Goal: Task Accomplishment & Management: Manage account settings

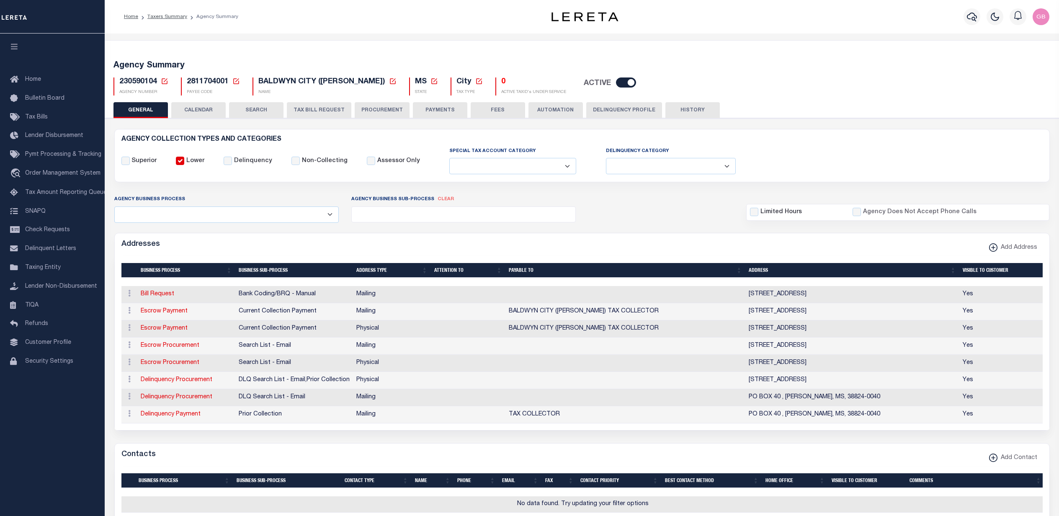
select select
click at [617, 109] on button "Delinquency Profile" at bounding box center [625, 110] width 76 height 16
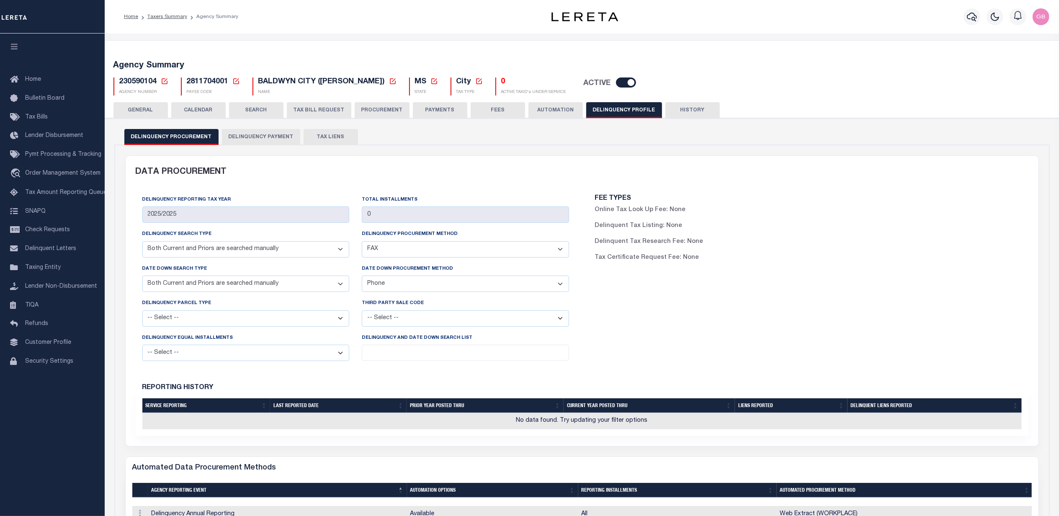
click at [245, 131] on button "Delinquency Payment" at bounding box center [261, 137] width 78 height 16
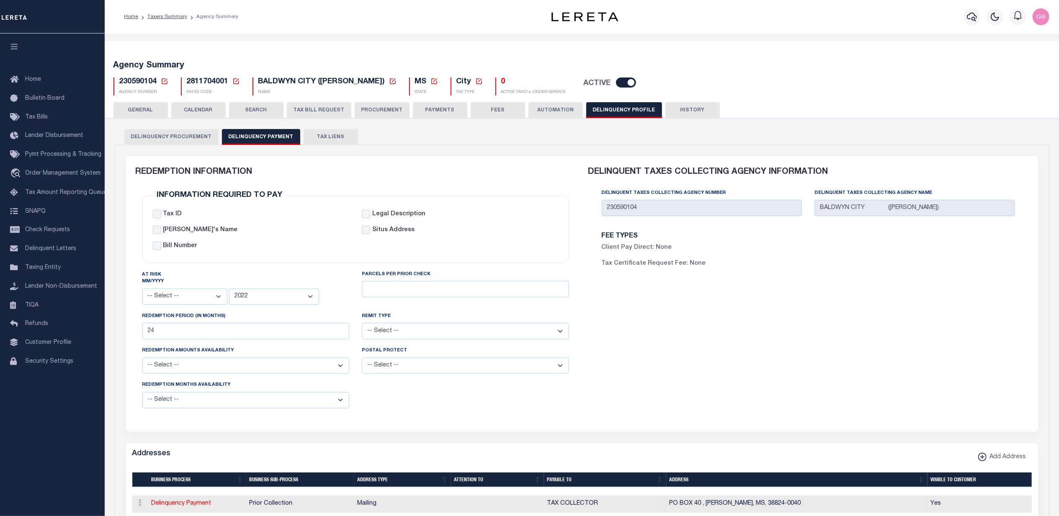
click at [700, 36] on div "Agency Summary 230590104 Agency Number" at bounding box center [582, 508] width 955 height 949
click at [167, 81] on icon at bounding box center [165, 81] width 6 height 6
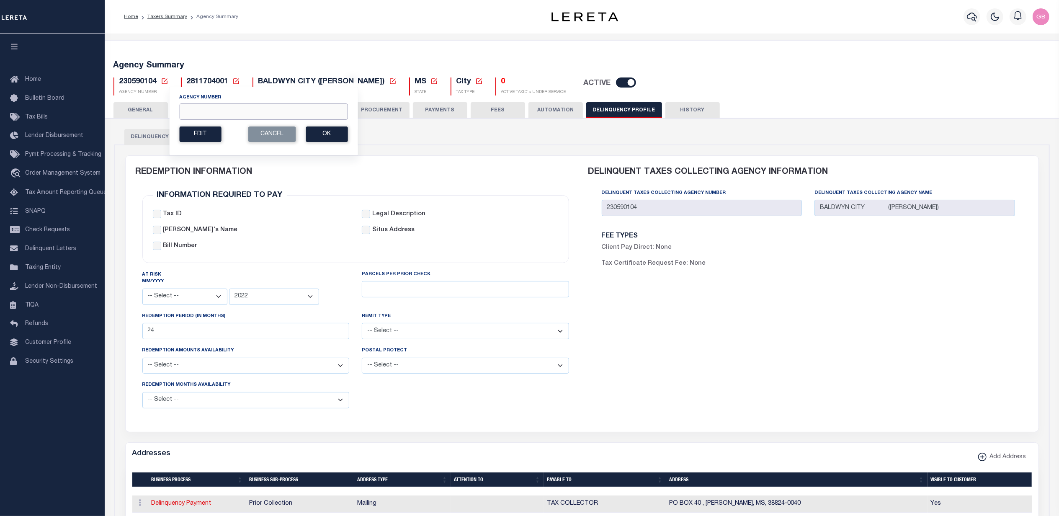
drag, startPoint x: 200, startPoint y: 115, endPoint x: 204, endPoint y: 103, distance: 12.5
click at [200, 115] on input "Agency Number" at bounding box center [263, 111] width 168 height 16
type input "370150101"
click at [321, 134] on button "Ok" at bounding box center [327, 135] width 42 height 16
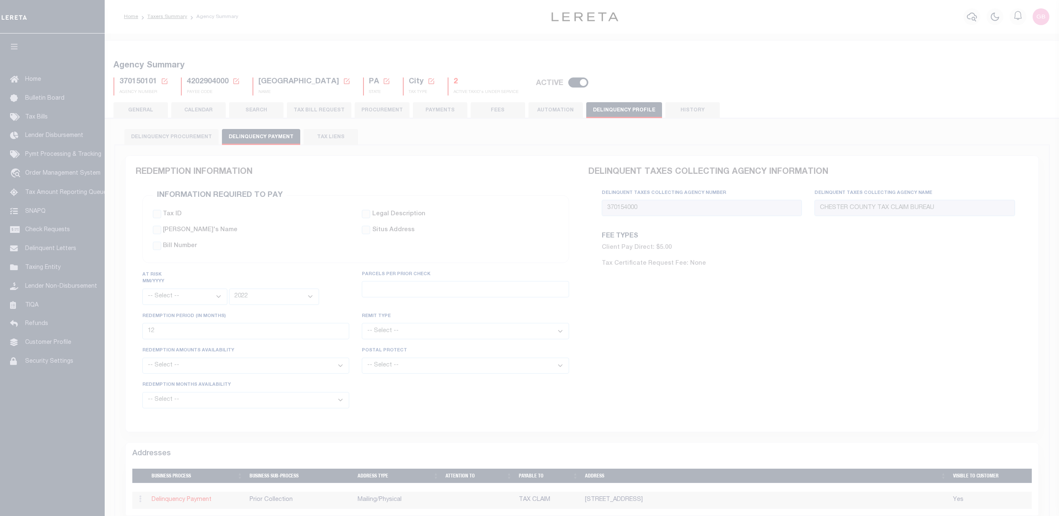
select select
select select "2022"
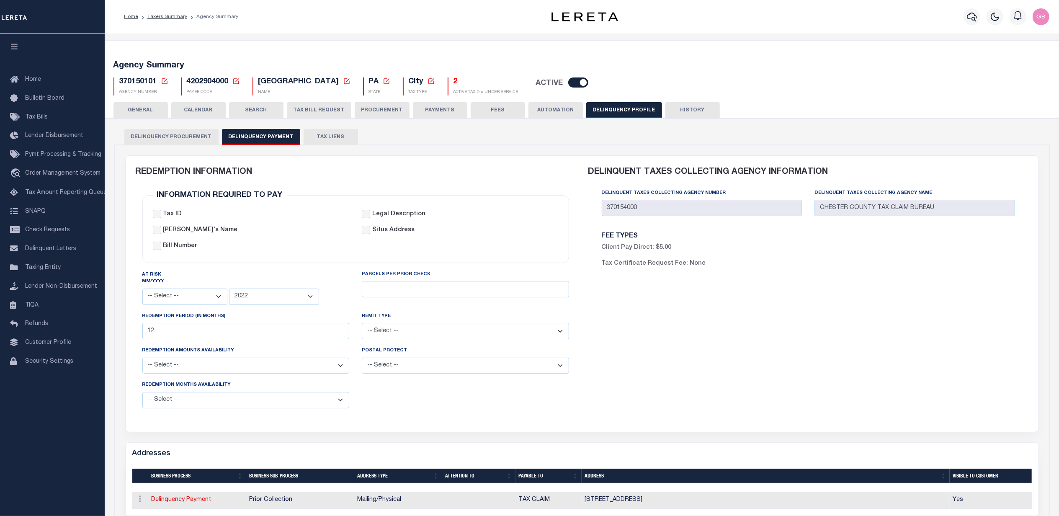
scroll to position [56, 0]
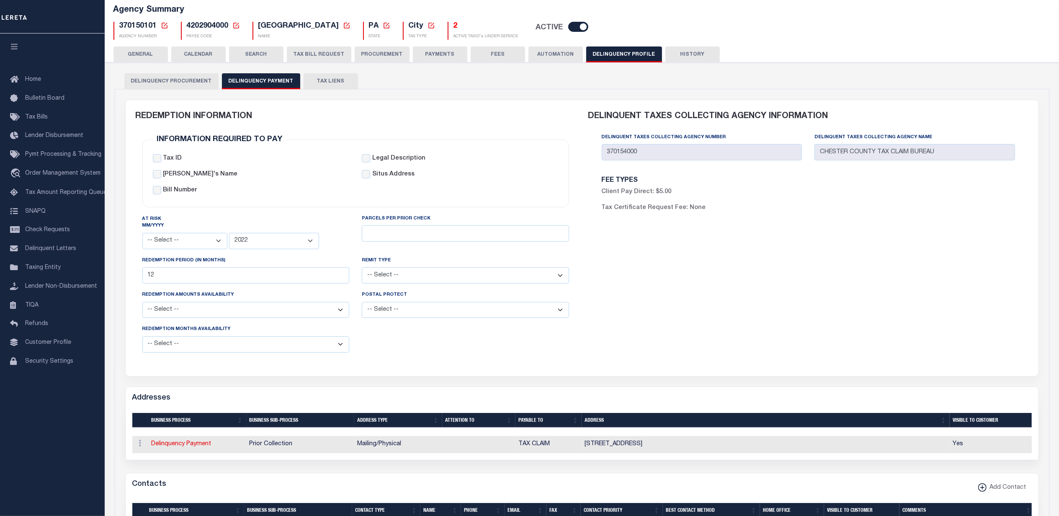
drag, startPoint x: 140, startPoint y: 51, endPoint x: 246, endPoint y: 227, distance: 205.5
click at [140, 51] on button "GENERAL" at bounding box center [141, 55] width 54 height 16
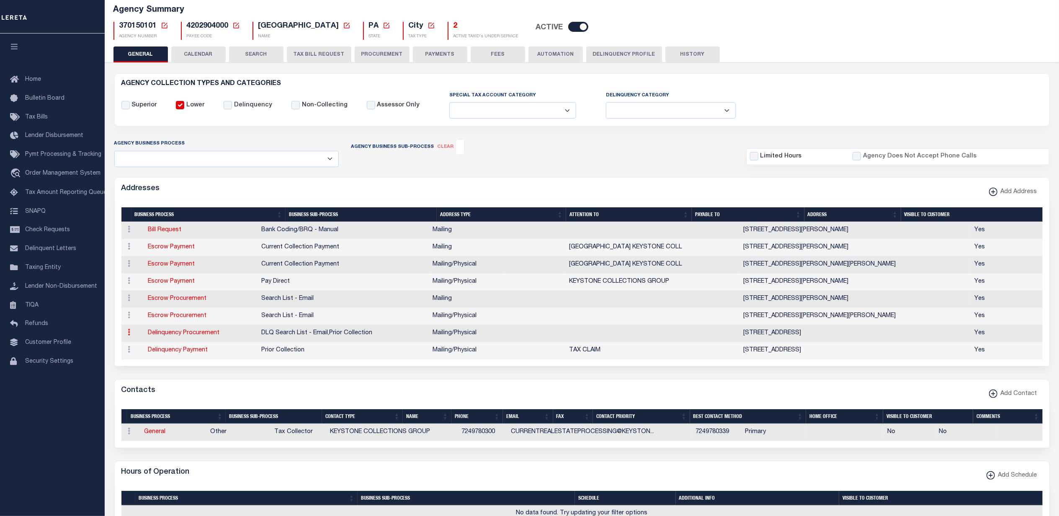
click at [131, 334] on link at bounding box center [129, 333] width 9 height 7
click at [131, 351] on link at bounding box center [129, 350] width 9 height 7
click at [127, 316] on link at bounding box center [129, 316] width 9 height 7
click at [441, 347] on td "Mailing/Physical" at bounding box center [466, 350] width 74 height 17
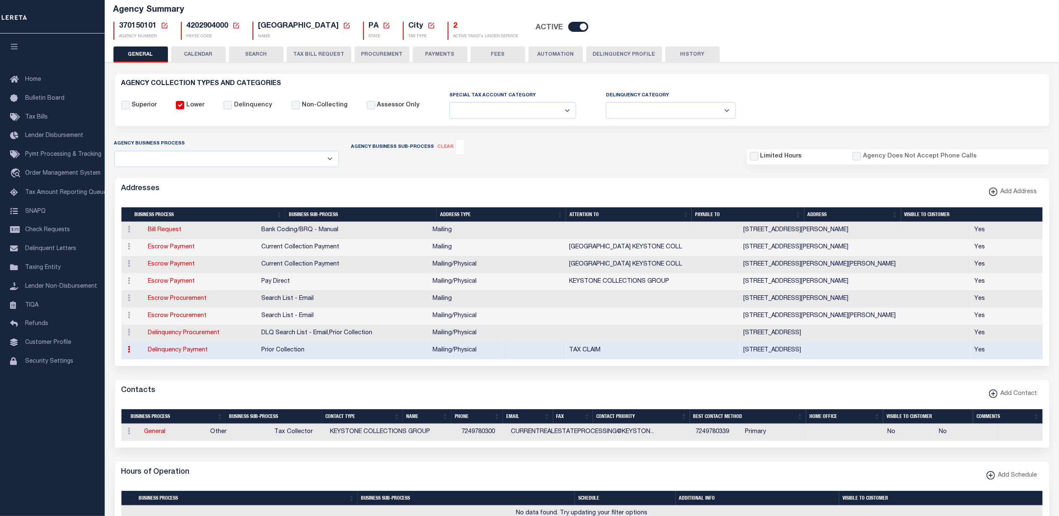
click at [128, 352] on icon at bounding box center [129, 349] width 3 height 7
click at [604, 340] on td at bounding box center [653, 333] width 174 height 17
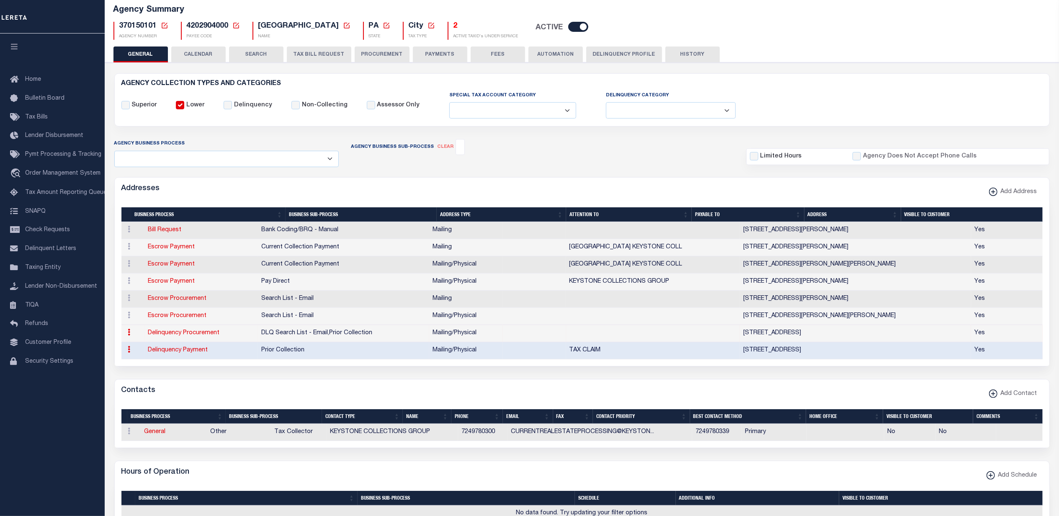
click at [131, 337] on link at bounding box center [129, 333] width 9 height 7
drag, startPoint x: 117, startPoint y: 23, endPoint x: 158, endPoint y: 27, distance: 41.2
click at [158, 27] on div "370150101 Agency Number Edit Cancel Ok New Agency Number Cancel Ok" at bounding box center [141, 31] width 55 height 18
click at [602, 54] on button "Delinquency Profile" at bounding box center [625, 55] width 76 height 16
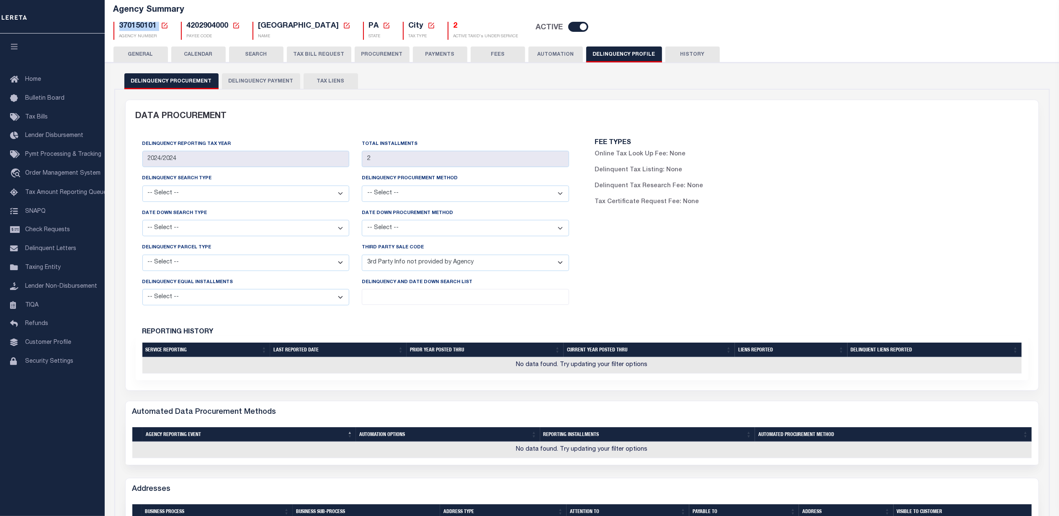
click at [266, 80] on button "Delinquency Payment" at bounding box center [261, 81] width 78 height 16
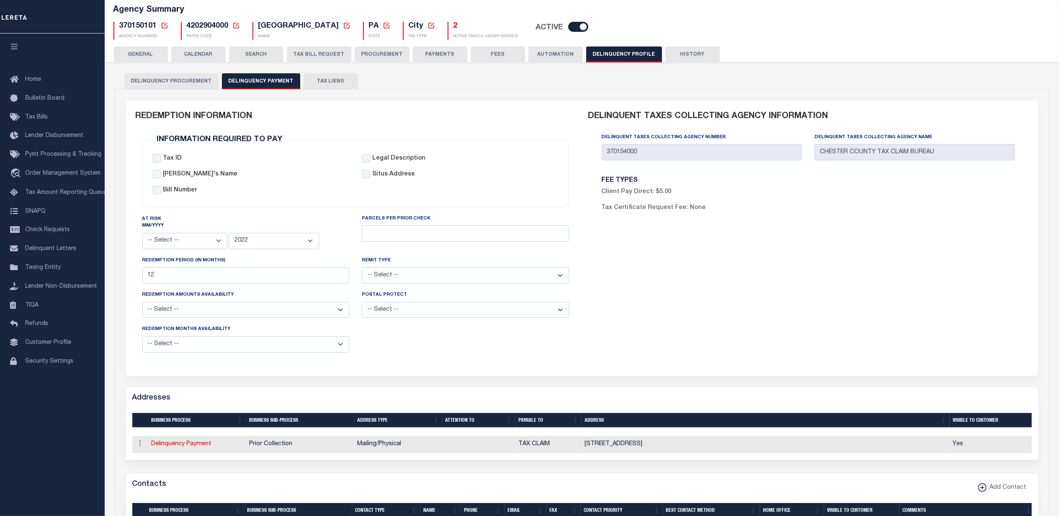
click at [579, 147] on div "REDEMPTION INFORMATION Information Required to Pay Tax ID Legal Description Bor…" at bounding box center [582, 233] width 906 height 266
drag, startPoint x: 150, startPoint y: 52, endPoint x: 183, endPoint y: 163, distance: 115.7
click at [150, 52] on button "GENERAL" at bounding box center [141, 55] width 54 height 16
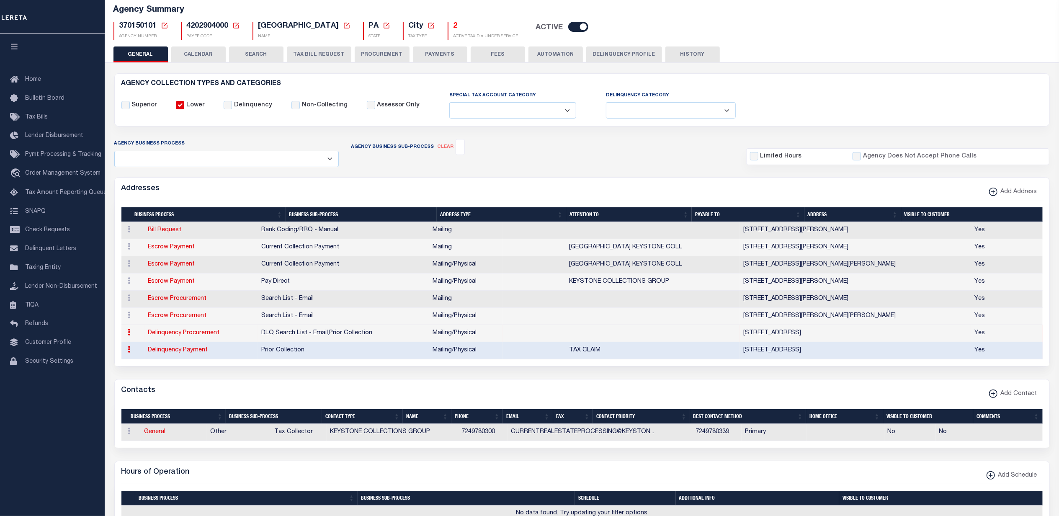
click at [127, 337] on link at bounding box center [129, 333] width 9 height 7
click at [42, 157] on span "Pymt Processing & Tracking" at bounding box center [63, 155] width 76 height 6
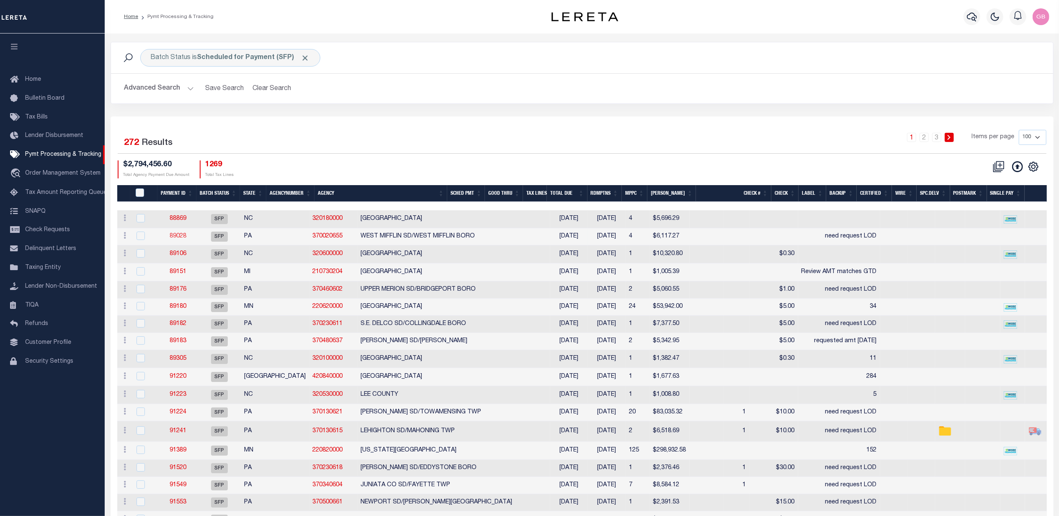
click at [182, 239] on link "89028" at bounding box center [178, 236] width 17 height 6
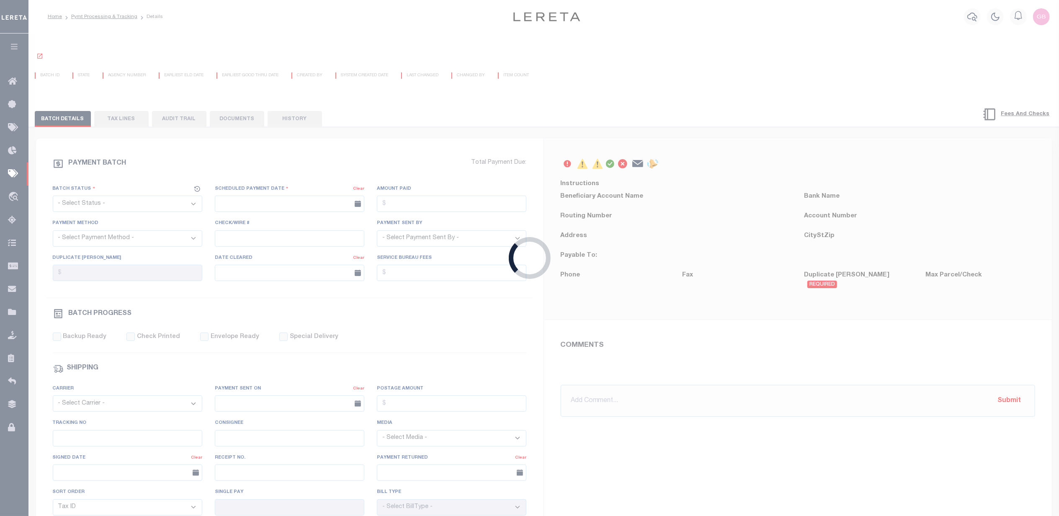
select select "SFP"
type input "08/20/2025"
type input "need request LOD"
type input "Audria"
type input "N"
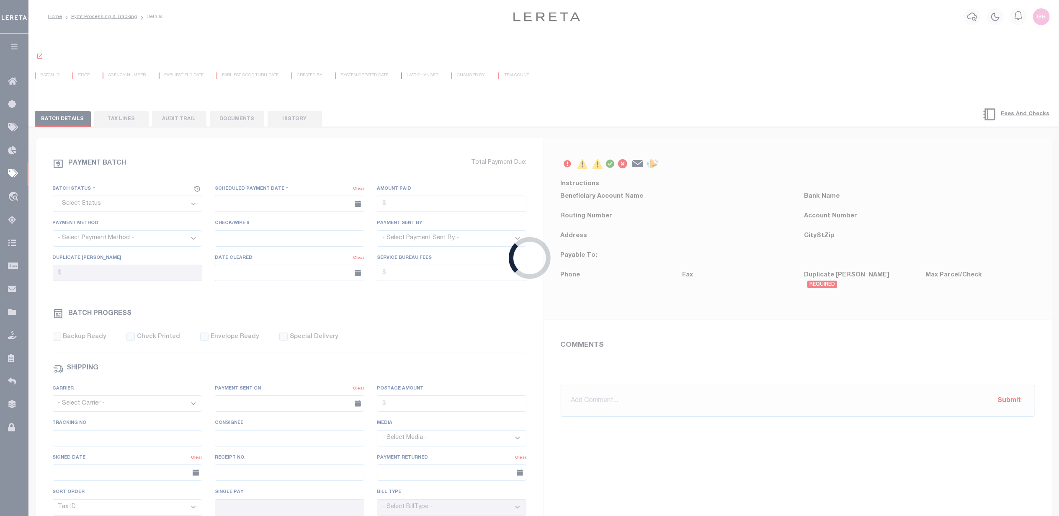
radio input "true"
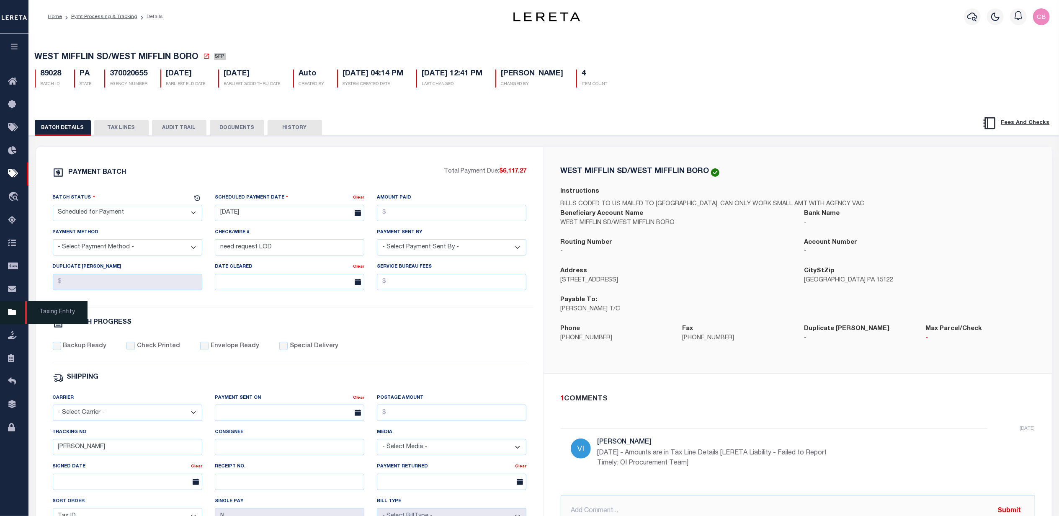
drag, startPoint x: 12, startPoint y: 313, endPoint x: 28, endPoint y: 322, distance: 18.0
click at [12, 313] on icon at bounding box center [14, 312] width 13 height 10
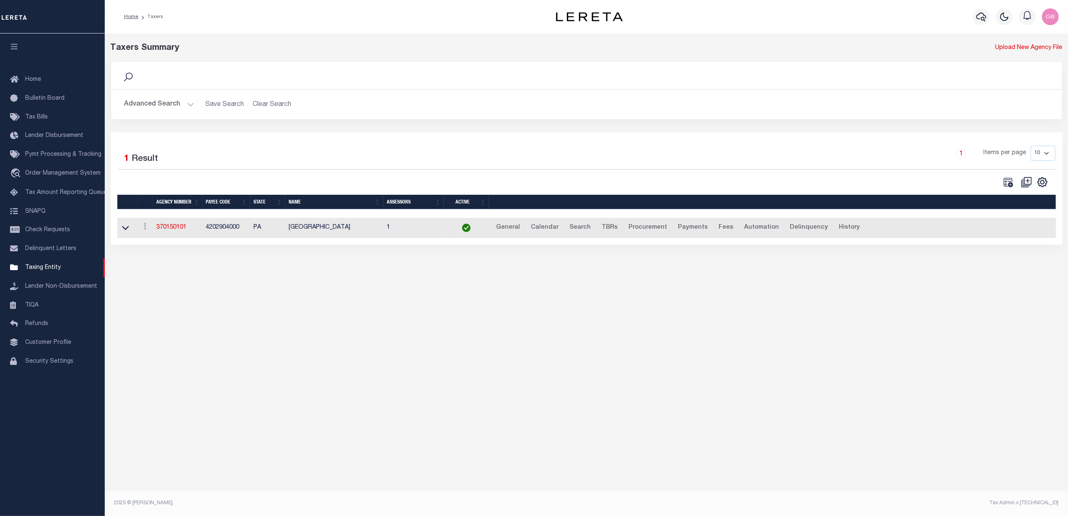
click at [168, 225] on td "370150101" at bounding box center [177, 228] width 49 height 21
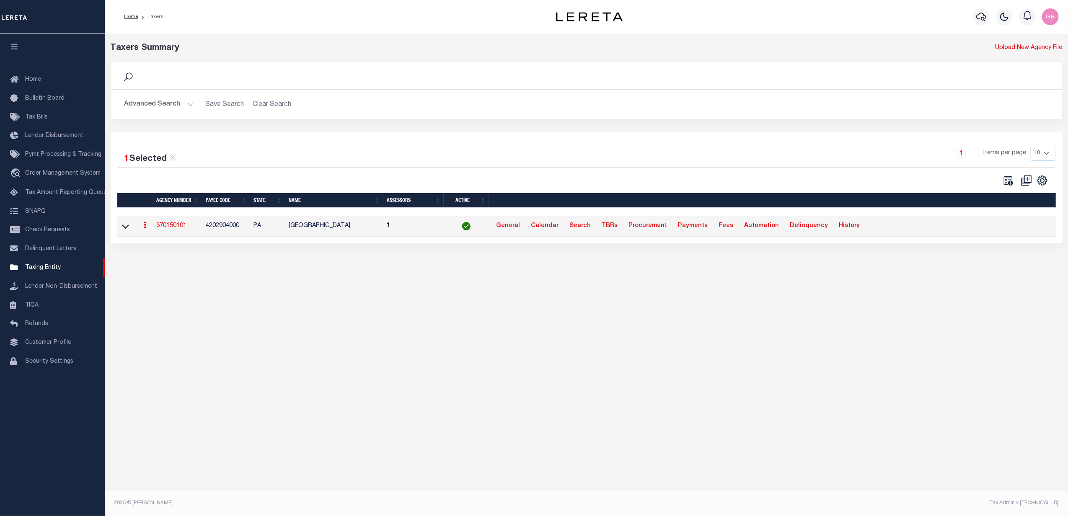
click at [168, 226] on link "370150101" at bounding box center [171, 226] width 30 height 6
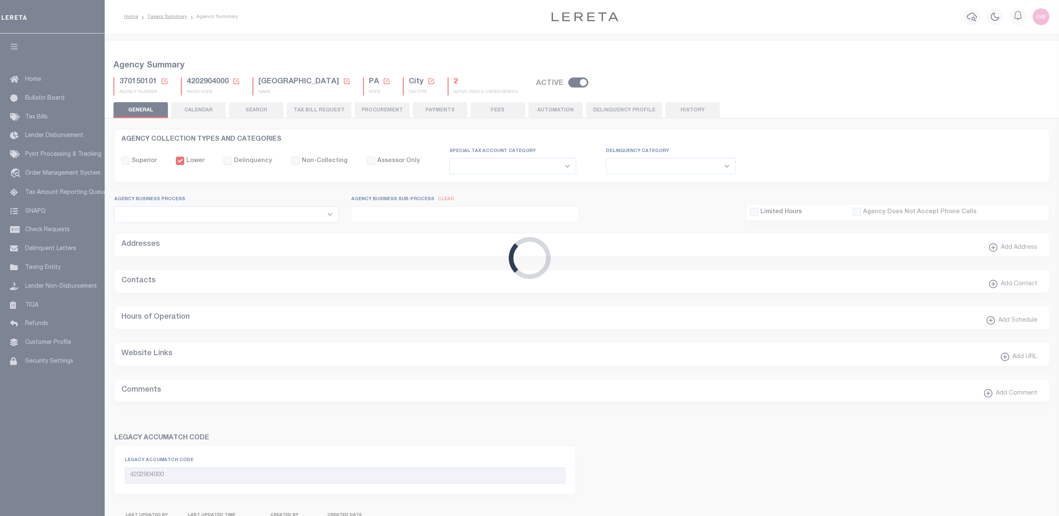
select select
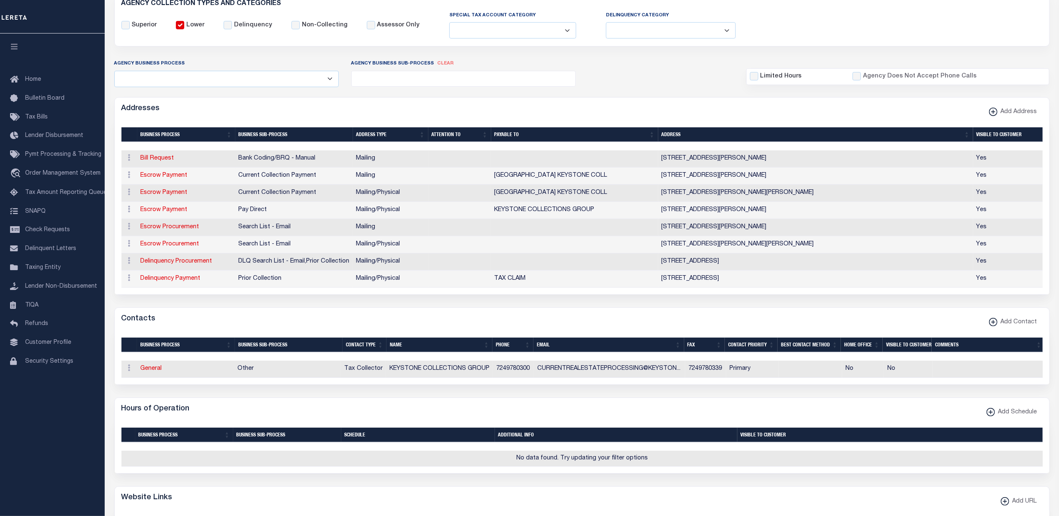
scroll to position [56, 0]
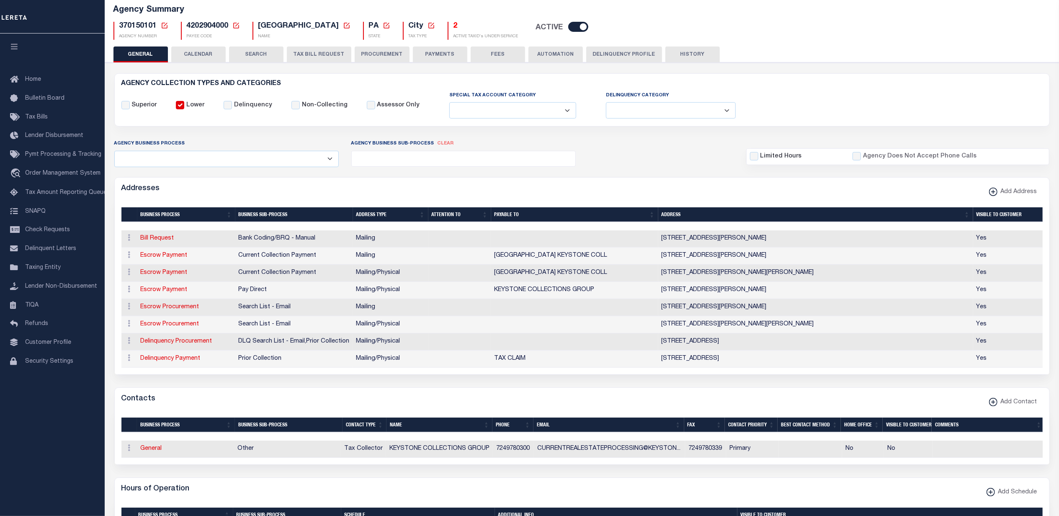
click at [627, 60] on button "Delinquency Profile" at bounding box center [625, 55] width 76 height 16
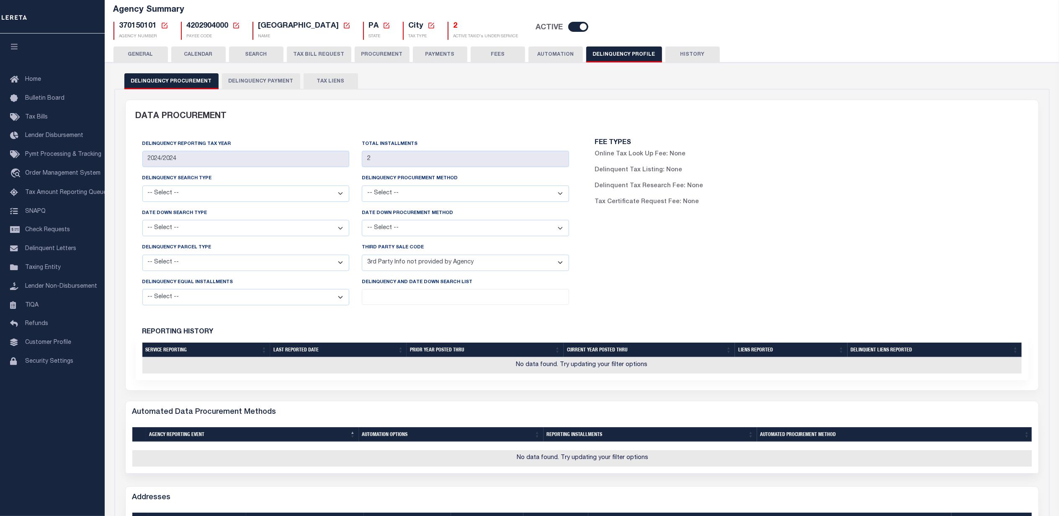
click at [260, 81] on button "Delinquency Payment" at bounding box center [261, 81] width 78 height 16
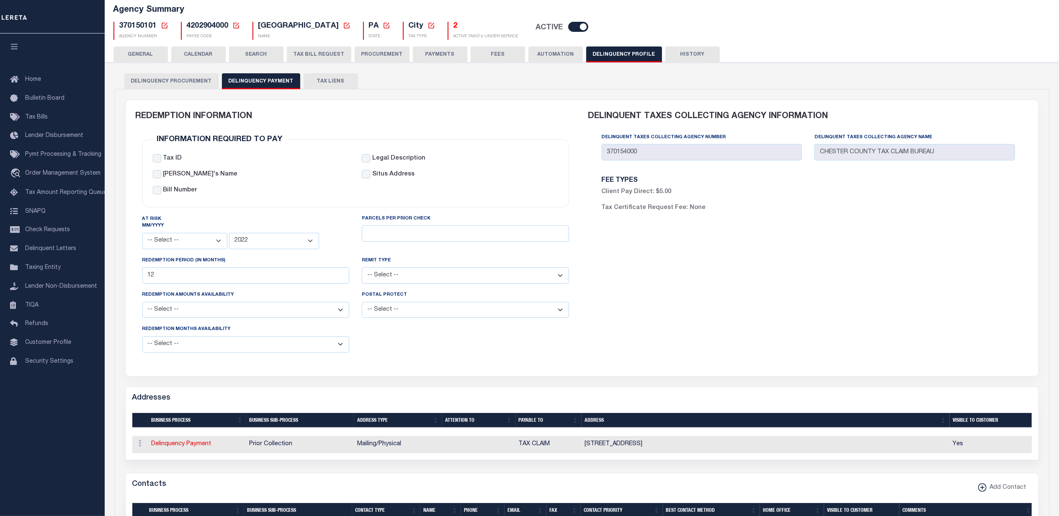
click at [163, 26] on icon at bounding box center [165, 26] width 8 height 8
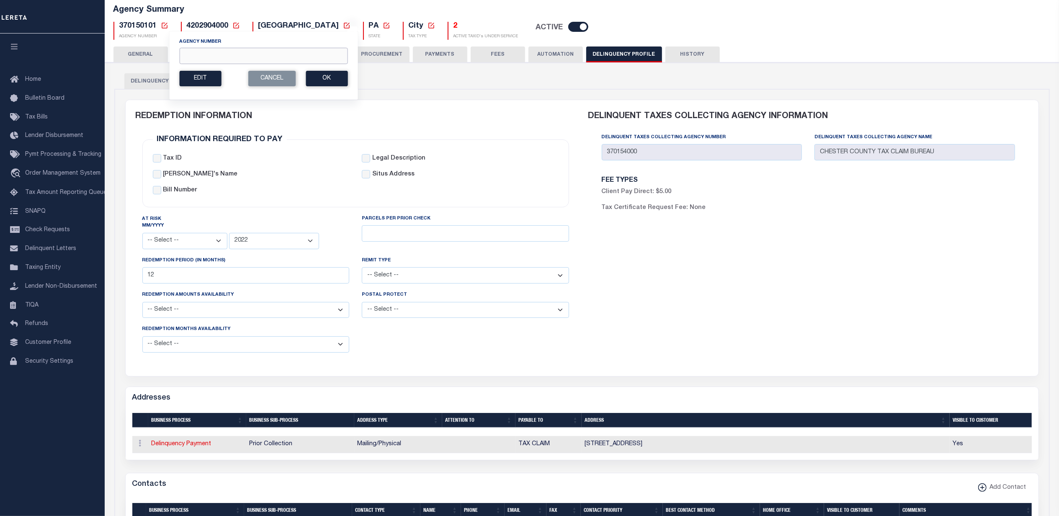
drag, startPoint x: 193, startPoint y: 57, endPoint x: 203, endPoint y: 61, distance: 10.2
click at [193, 57] on input "Agency Number" at bounding box center [263, 56] width 168 height 16
type input "040190000"
click at [329, 82] on button "Ok" at bounding box center [327, 79] width 42 height 16
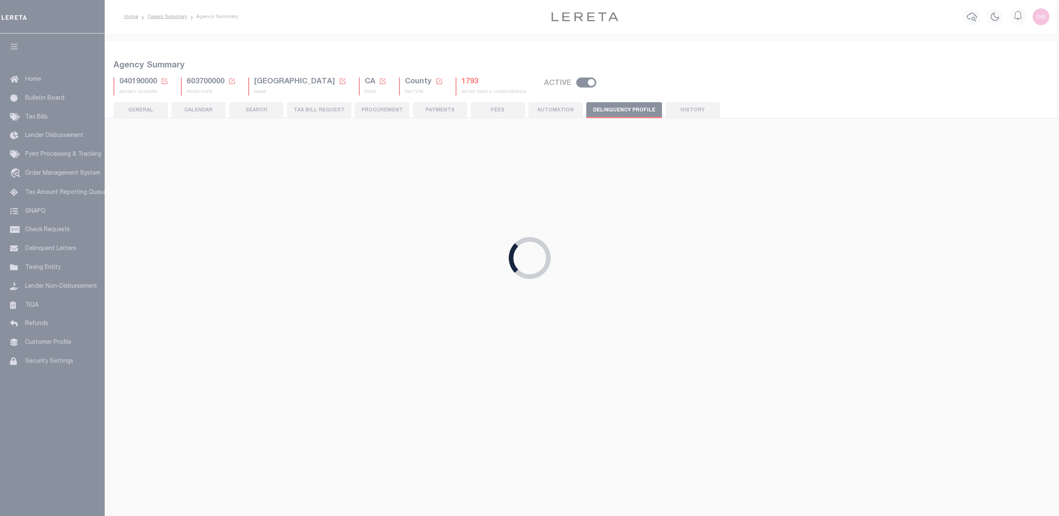
select select
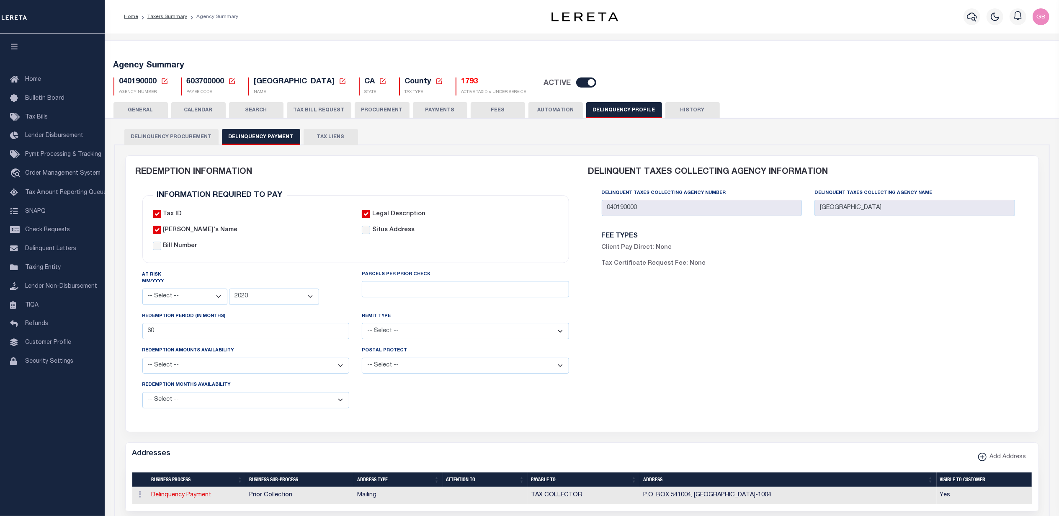
click at [137, 107] on button "GENERAL" at bounding box center [141, 110] width 54 height 16
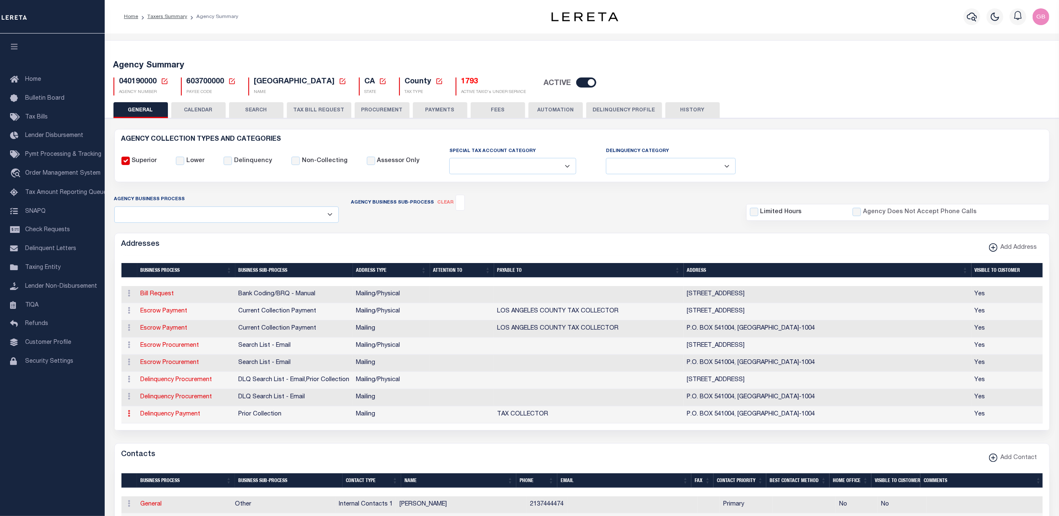
click at [131, 418] on link at bounding box center [129, 414] width 9 height 7
click at [164, 81] on icon at bounding box center [165, 81] width 6 height 6
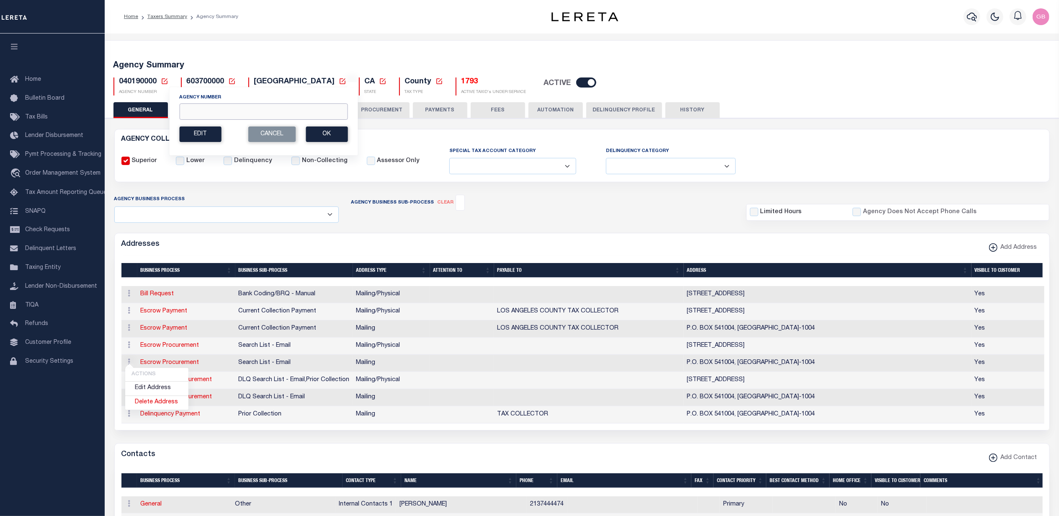
click at [210, 109] on input "Agency Number" at bounding box center [263, 111] width 168 height 16
click at [215, 116] on input "Agency Number" at bounding box center [263, 111] width 168 height 16
type input "370154000"
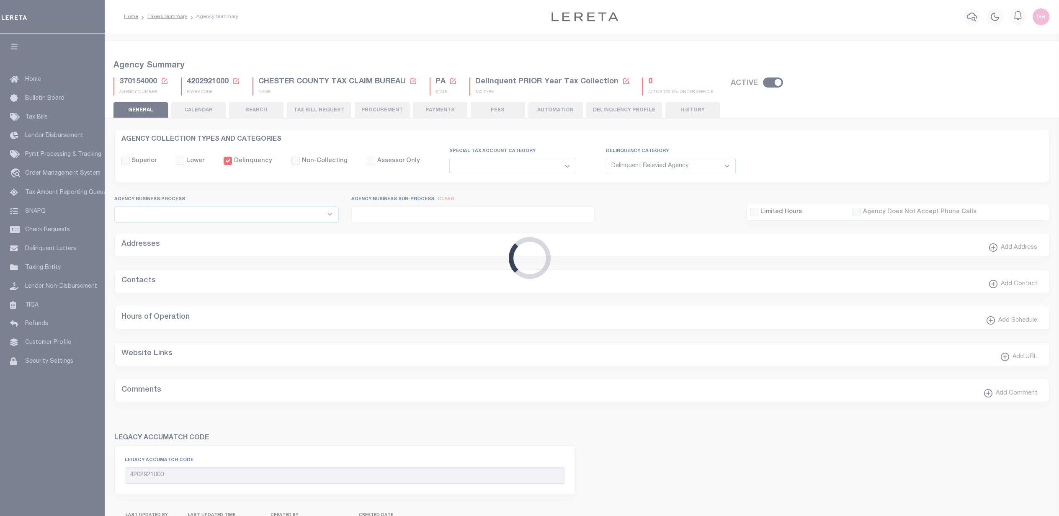
select select "1"
select select
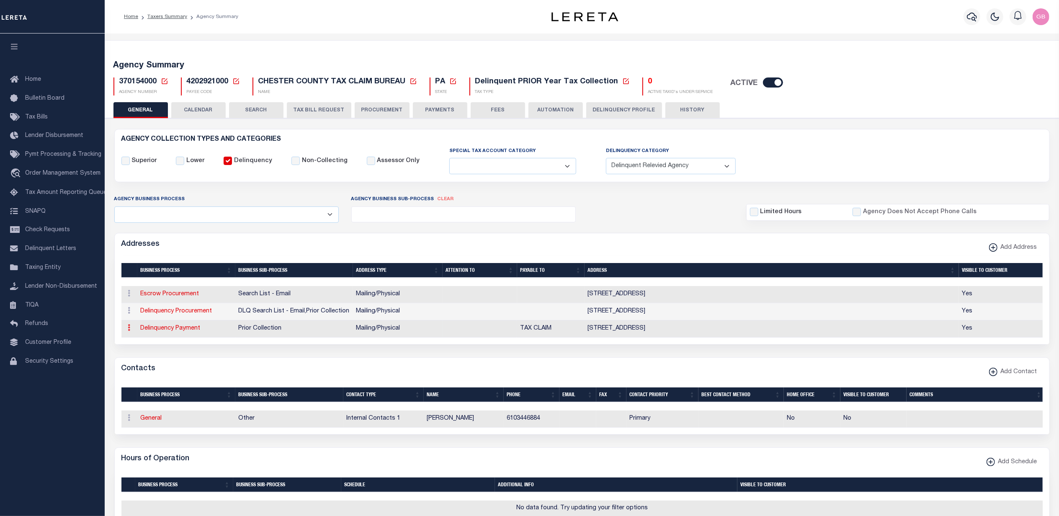
click at [129, 330] on icon at bounding box center [129, 327] width 3 height 7
click at [163, 79] on icon at bounding box center [165, 81] width 6 height 6
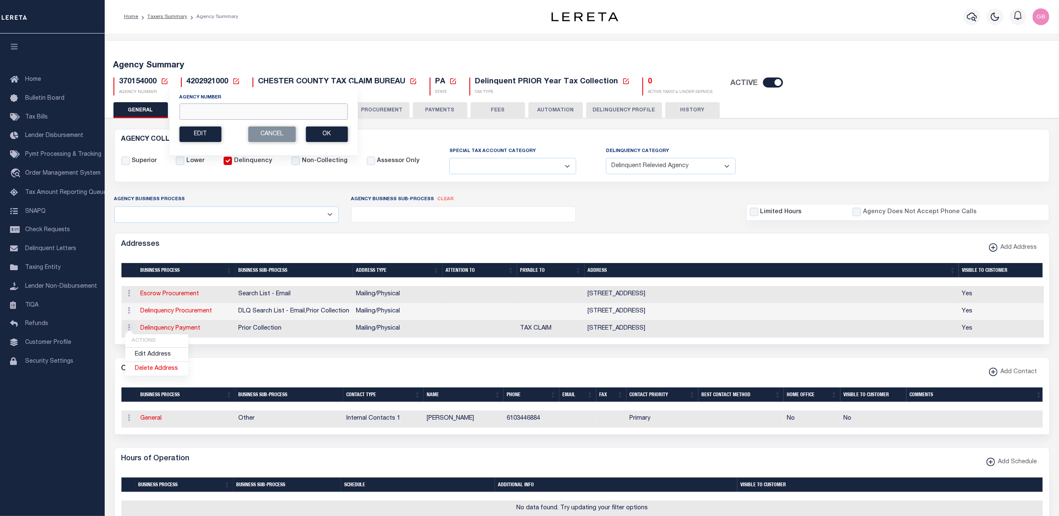
click at [193, 110] on input "Agency Number" at bounding box center [263, 111] width 168 height 16
click at [192, 108] on input "Agency Number" at bounding box center [263, 111] width 168 height 16
type input "370150101"
click at [320, 136] on button "Ok" at bounding box center [327, 135] width 42 height 16
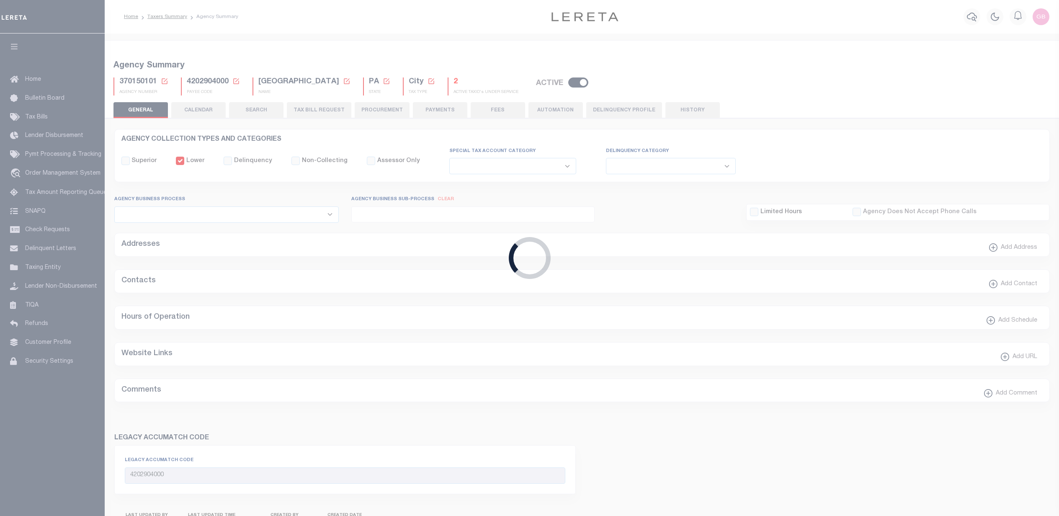
select select
click at [620, 106] on div "Loading..." at bounding box center [529, 258] width 1059 height 516
type input "2024/2024"
type input "2"
select select "PNA"
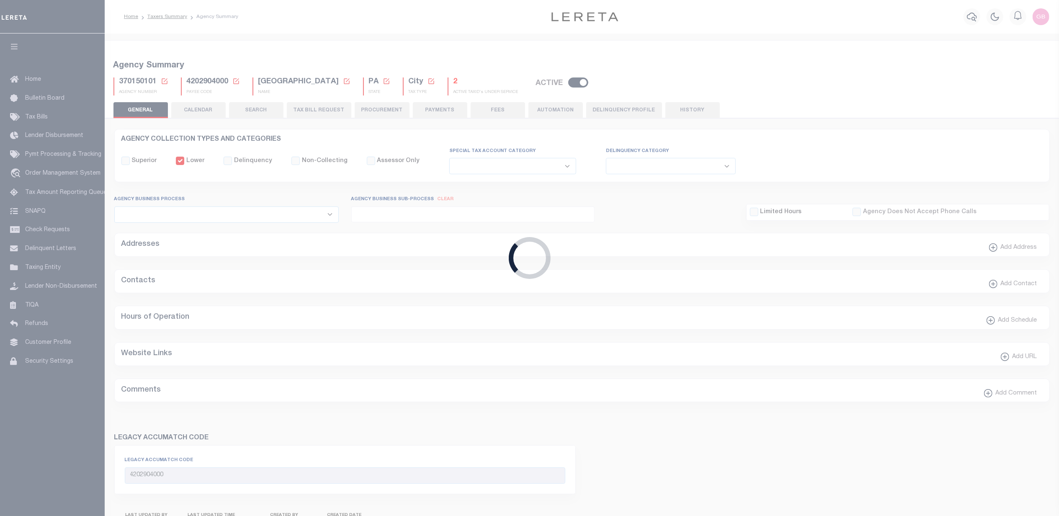
select select
select select "2022"
type input "12"
select select
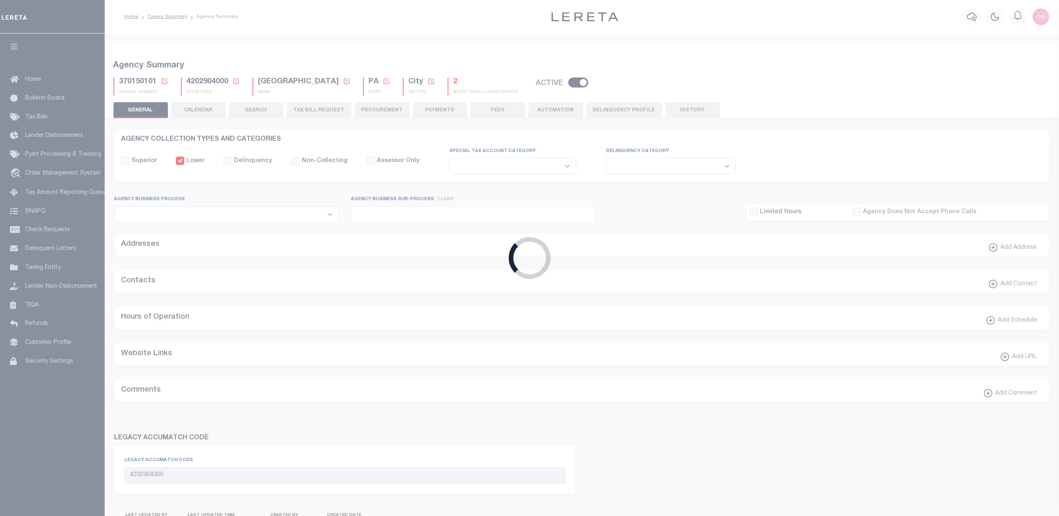
select select
type input "370154000"
type input "CHESTER COUNTY TAX CLAIM BUREAU"
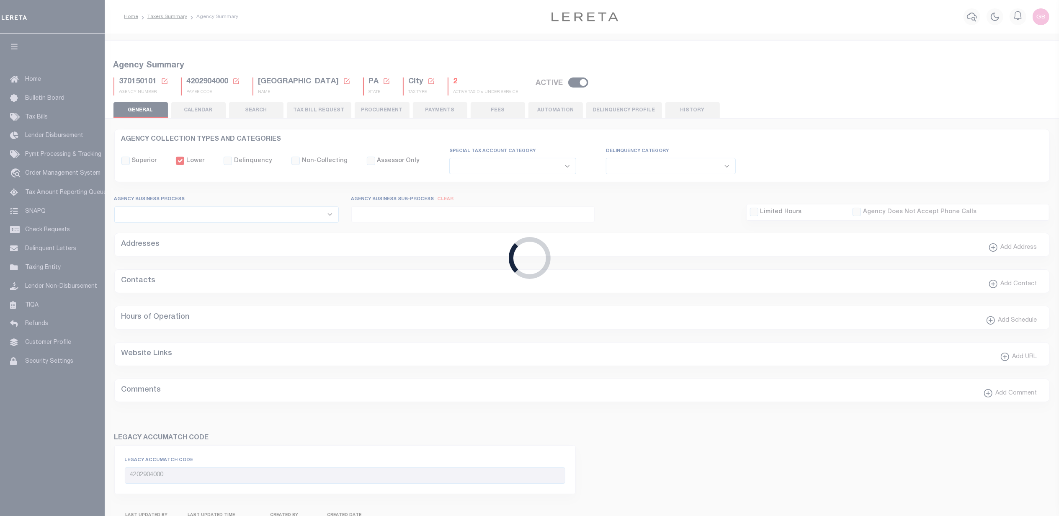
click at [622, 109] on button "Delinquency Profile" at bounding box center [625, 110] width 76 height 16
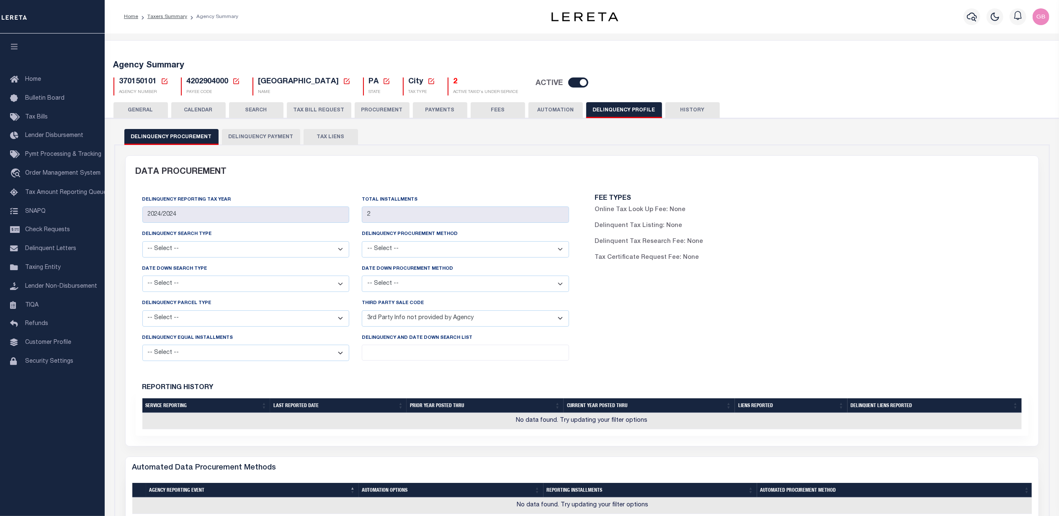
click at [264, 134] on button "Delinquency Payment" at bounding box center [261, 137] width 78 height 16
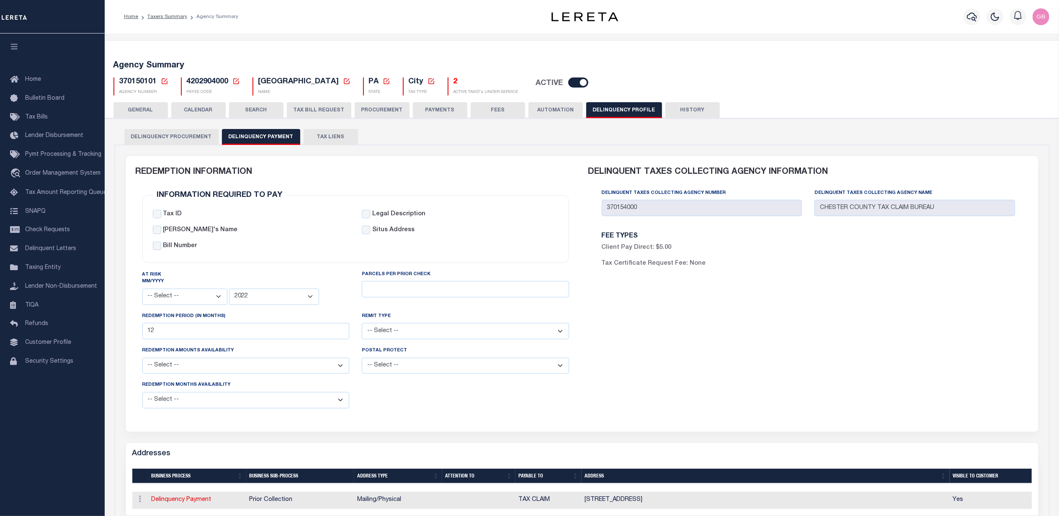
click at [126, 111] on button "GENERAL" at bounding box center [141, 110] width 54 height 16
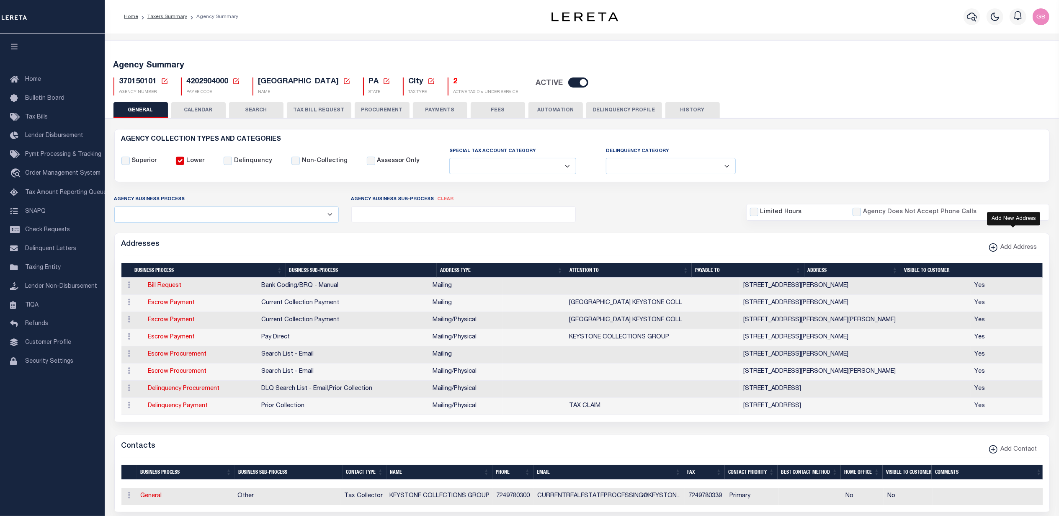
click at [1012, 249] on span "Add Address" at bounding box center [1018, 247] width 40 height 9
select select "1"
checkbox input "true"
select select
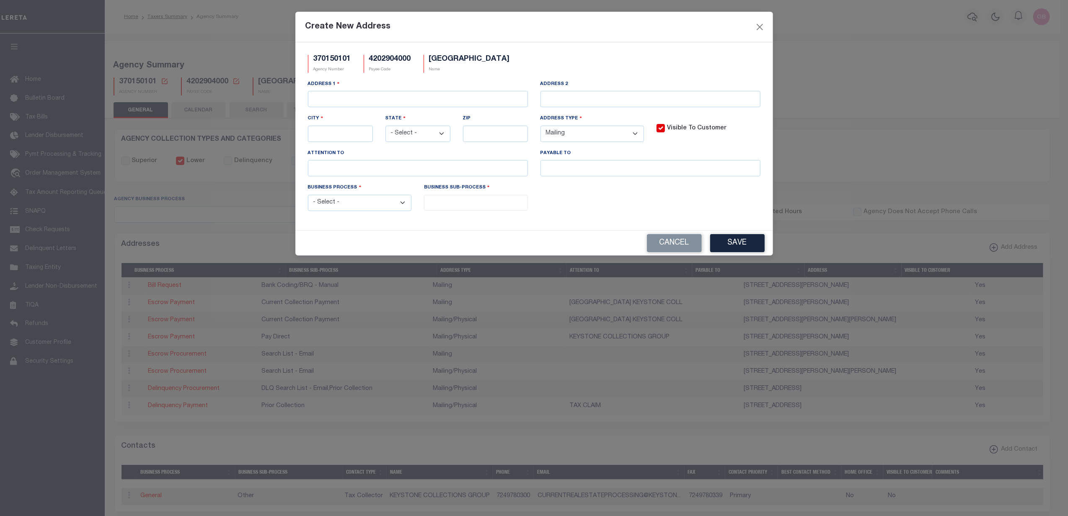
click at [399, 203] on select "- Select - Automation Bill Request Delinquency Payment Delinquency Procurement …" at bounding box center [360, 203] width 104 height 16
drag, startPoint x: 681, startPoint y: 245, endPoint x: 682, endPoint y: 240, distance: 4.7
click at [681, 245] on button "Cancel" at bounding box center [674, 243] width 55 height 18
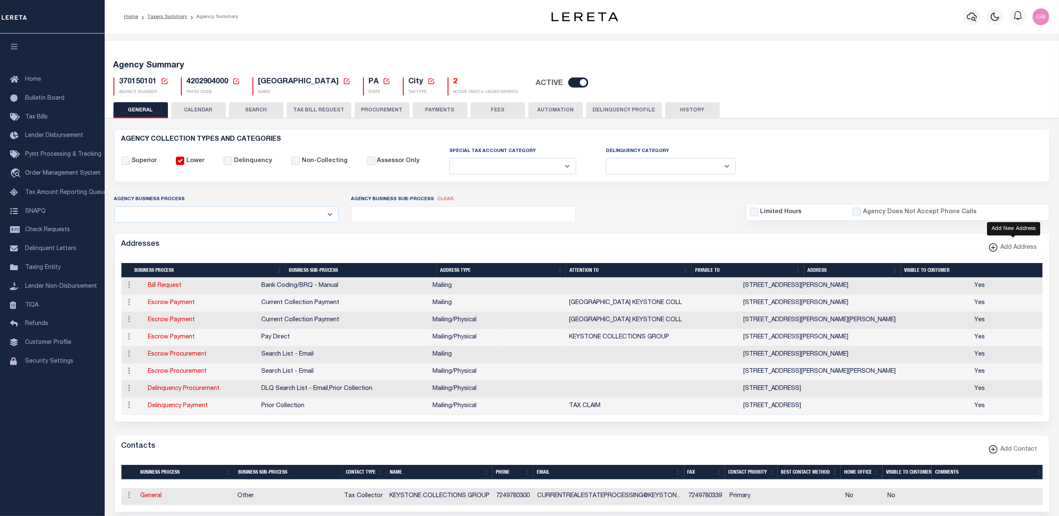
click at [1011, 249] on span "Add Address" at bounding box center [1018, 247] width 40 height 9
select select "1"
checkbox input "true"
select select
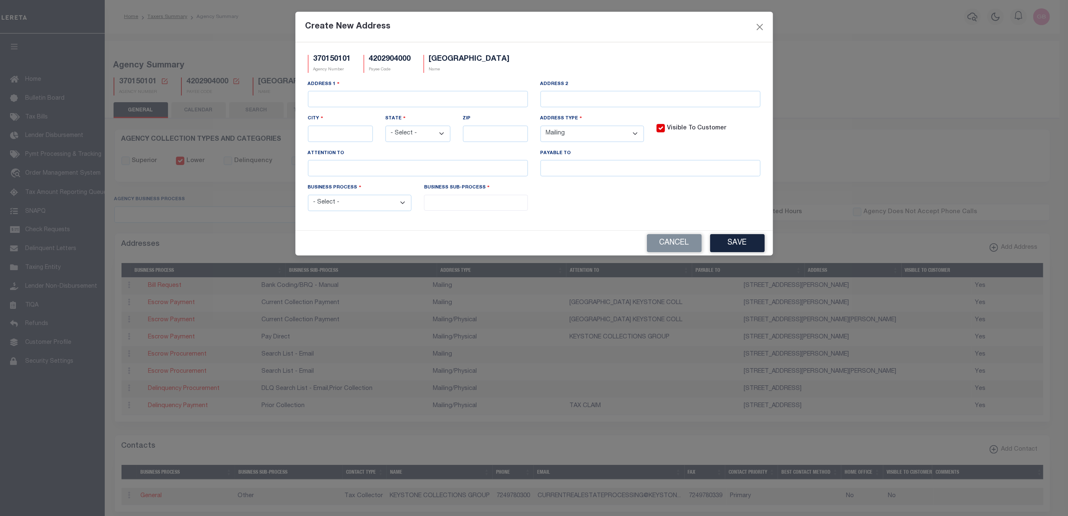
click at [399, 205] on select "- Select - Automation Bill Request Delinquency Payment Delinquency Procurement …" at bounding box center [360, 203] width 104 height 16
click at [679, 249] on button "Cancel" at bounding box center [674, 243] width 55 height 18
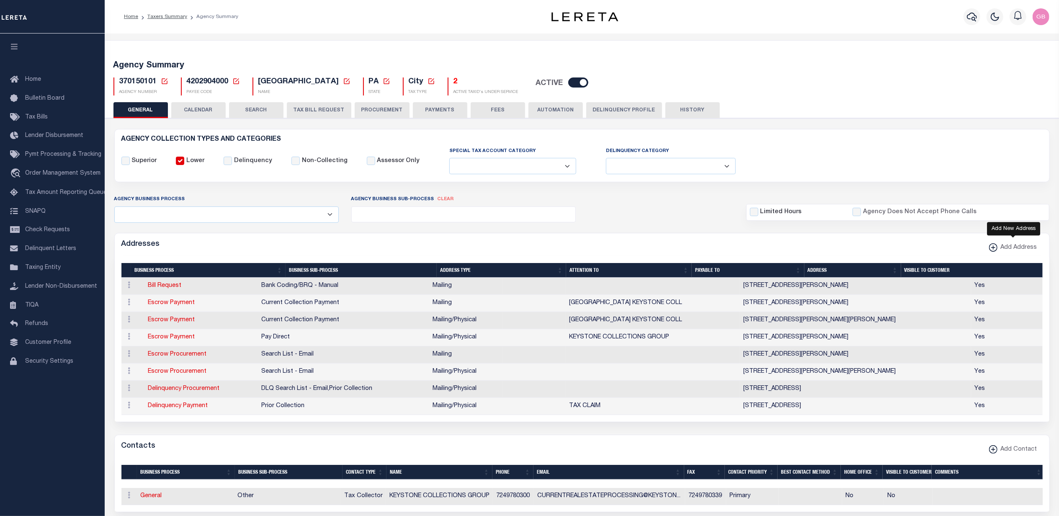
click at [1011, 248] on span "Add Address" at bounding box center [1018, 247] width 40 height 9
select select "1"
checkbox input "true"
select select
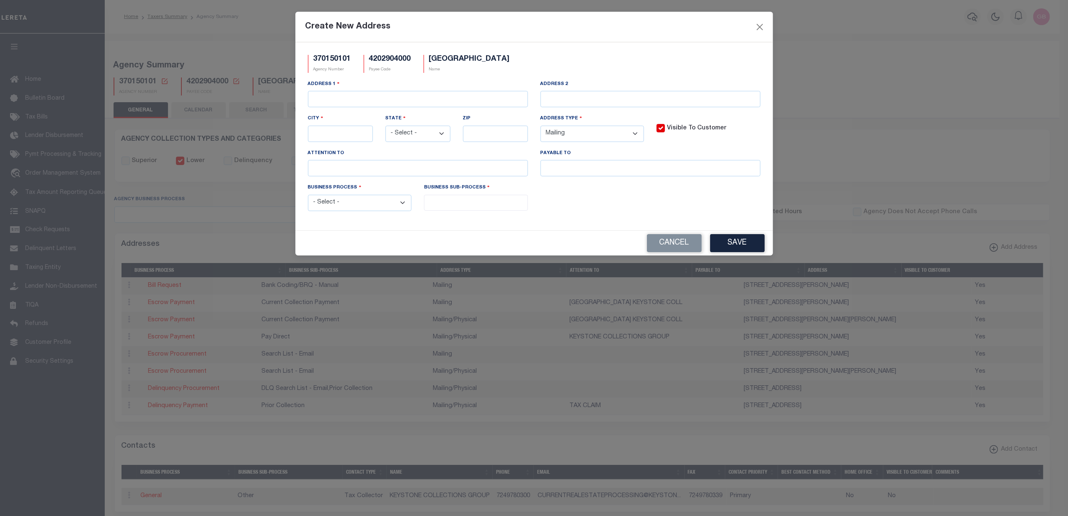
drag, startPoint x: 357, startPoint y: 205, endPoint x: 357, endPoint y: 210, distance: 4.6
click at [357, 205] on select "- Select - Automation Bill Request Delinquency Payment Delinquency Procurement …" at bounding box center [360, 203] width 104 height 16
click at [681, 249] on button "Cancel" at bounding box center [674, 243] width 55 height 18
